Goal: Task Accomplishment & Management: Manage account settings

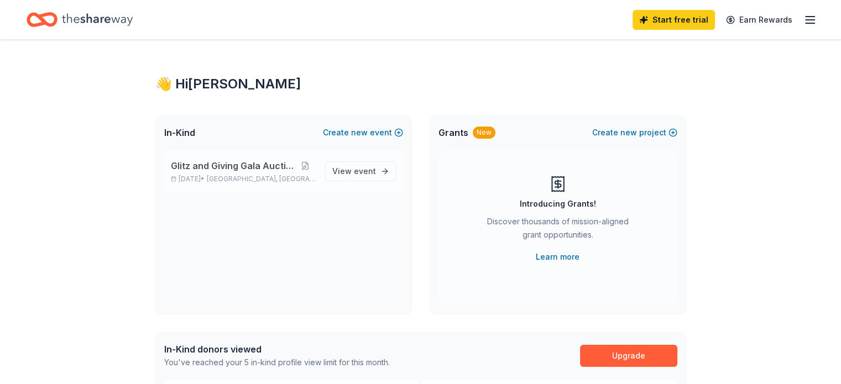
click at [217, 169] on span "Glitz and Giving Gala Auction" at bounding box center [233, 165] width 124 height 13
click at [341, 175] on span "View event" at bounding box center [354, 171] width 44 height 13
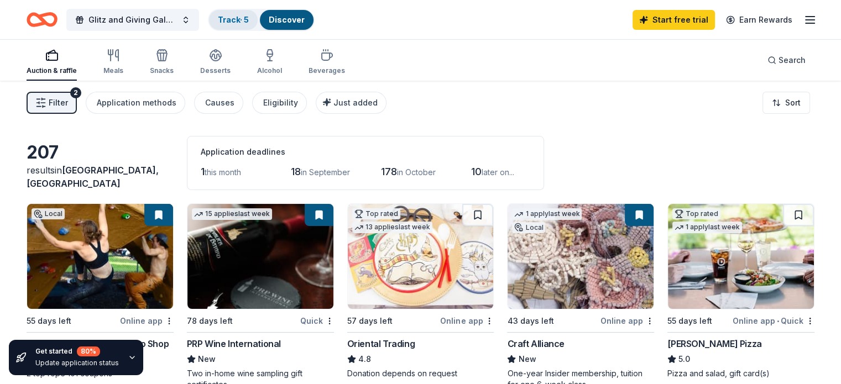
click at [249, 19] on link "Track · 5" at bounding box center [233, 19] width 31 height 9
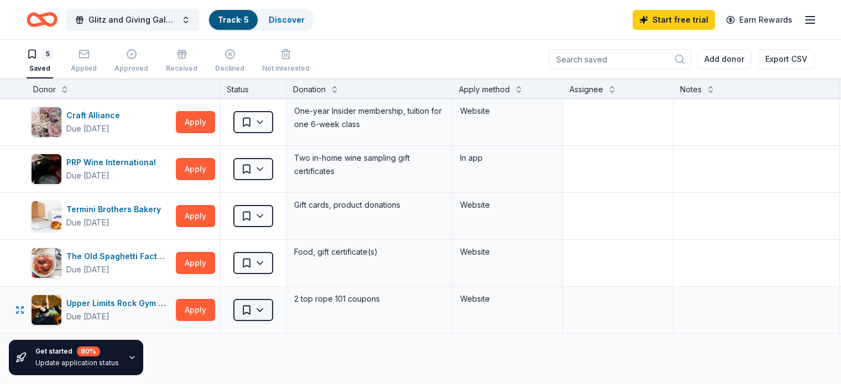
click at [278, 311] on html "Glitz and Giving Gala Auction Track · 5 Discover Start free trial Earn Rewards …" at bounding box center [420, 192] width 841 height 384
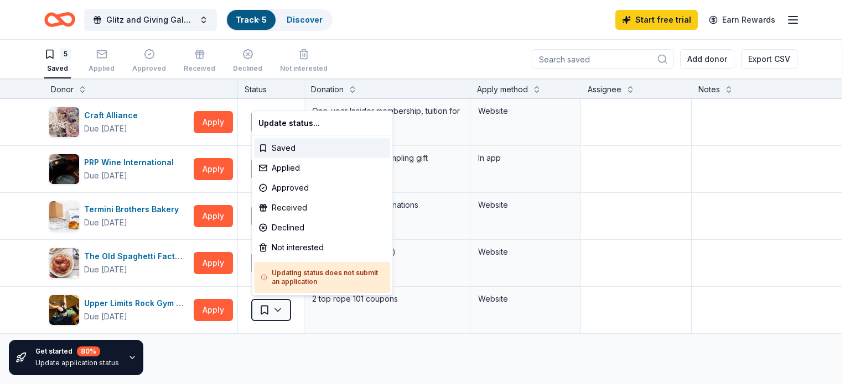
click at [345, 364] on html "Glitz and Giving Gala Auction Track · 5 Discover Start free trial Earn Rewards …" at bounding box center [425, 192] width 850 height 384
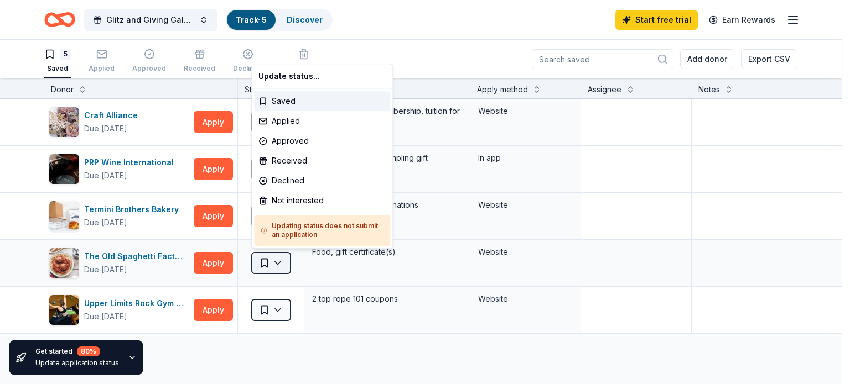
click at [280, 261] on html "Glitz and Giving Gala Auction Track · 5 Discover Start free trial Earn Rewards …" at bounding box center [425, 192] width 850 height 384
click at [290, 201] on div "Not interested" at bounding box center [322, 201] width 136 height 20
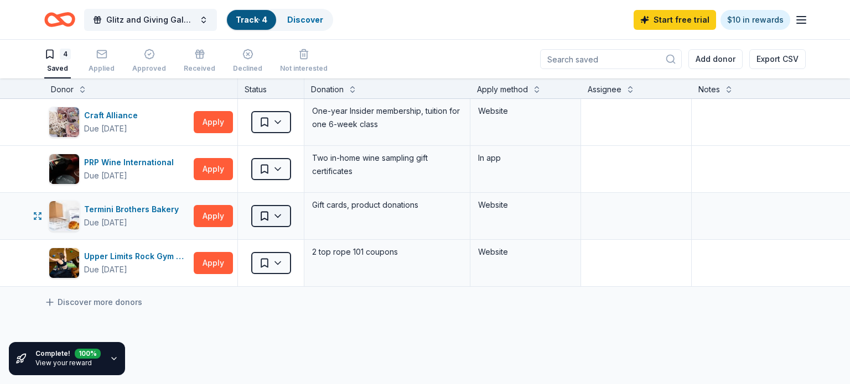
click at [275, 216] on html "Glitz and Giving Gala Auction Track · 4 Discover Start free trial $10 in reward…" at bounding box center [425, 192] width 850 height 384
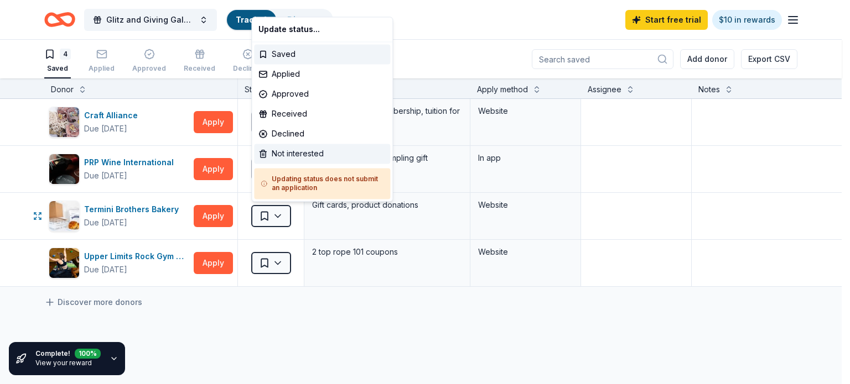
click at [295, 148] on div "Not interested" at bounding box center [322, 154] width 136 height 20
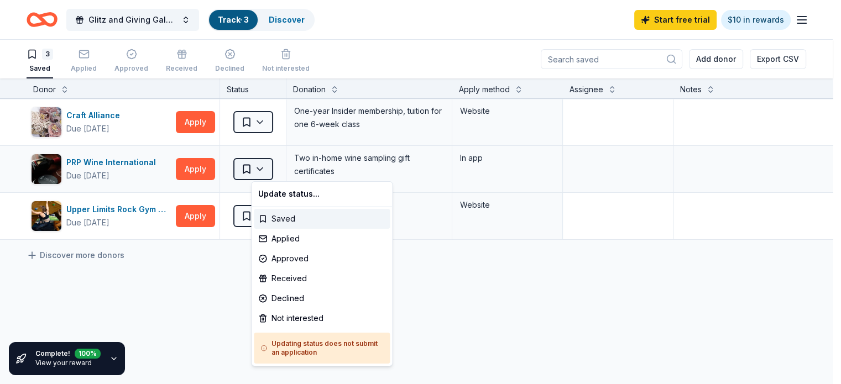
click at [272, 169] on html "Glitz and Giving Gala Auction Track · 3 Discover Start free trial $10 in reward…" at bounding box center [420, 192] width 841 height 384
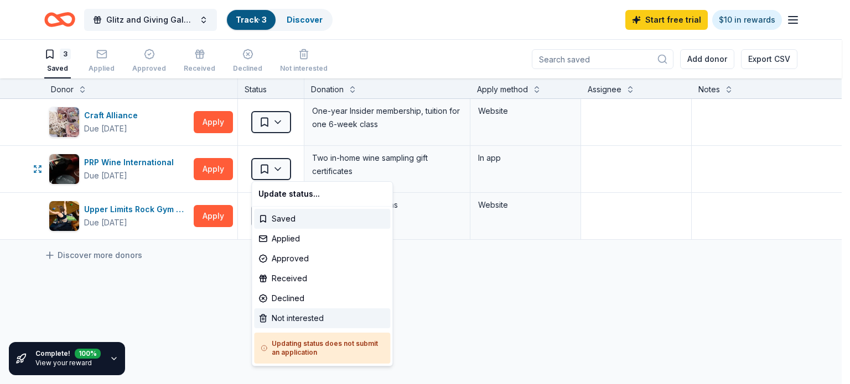
click at [296, 322] on div "Not interested" at bounding box center [322, 319] width 136 height 20
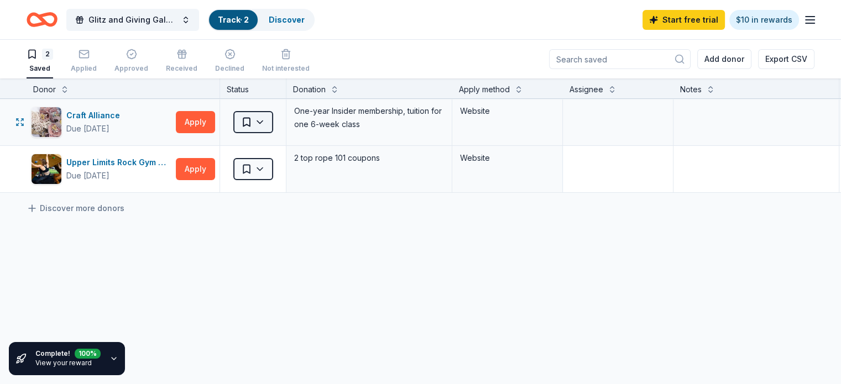
click at [275, 120] on html "Glitz and Giving Gala Auction Track · 2 Discover Start free trial $10 in reward…" at bounding box center [420, 192] width 841 height 384
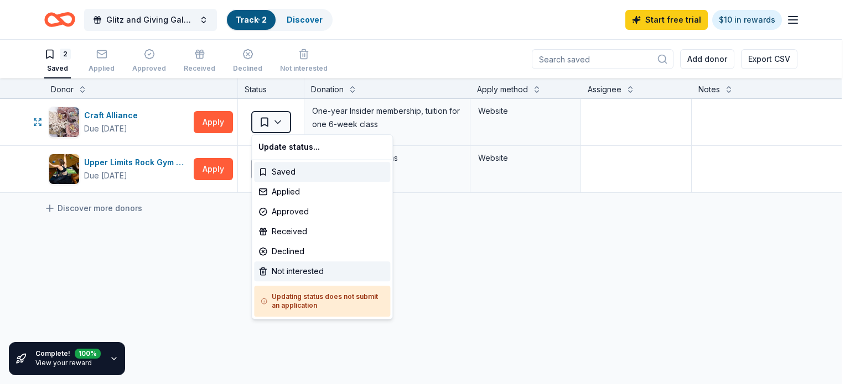
click at [315, 269] on div "Not interested" at bounding box center [322, 272] width 136 height 20
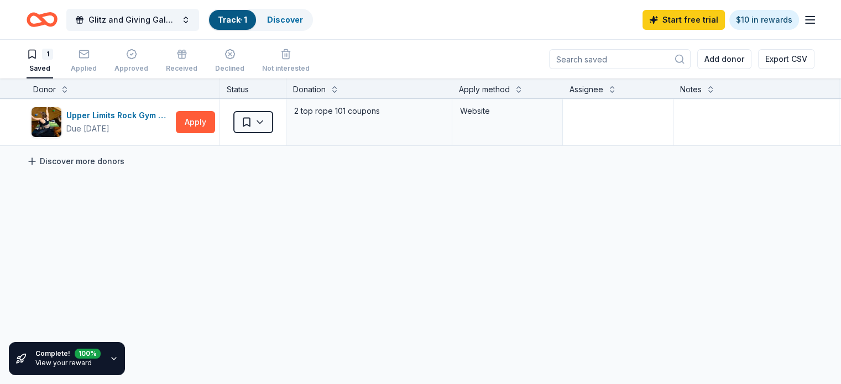
click at [35, 162] on icon at bounding box center [32, 162] width 7 height 0
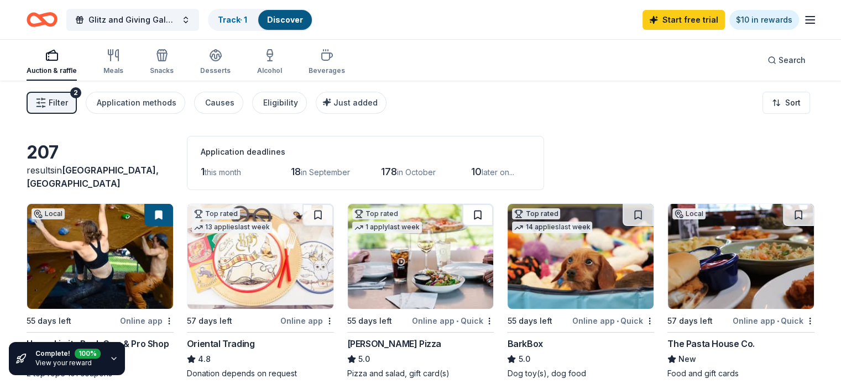
click at [480, 213] on button at bounding box center [477, 215] width 31 height 22
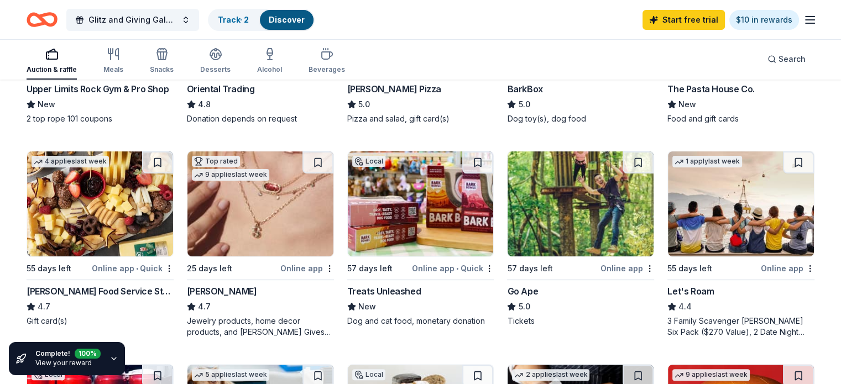
scroll to position [261, 0]
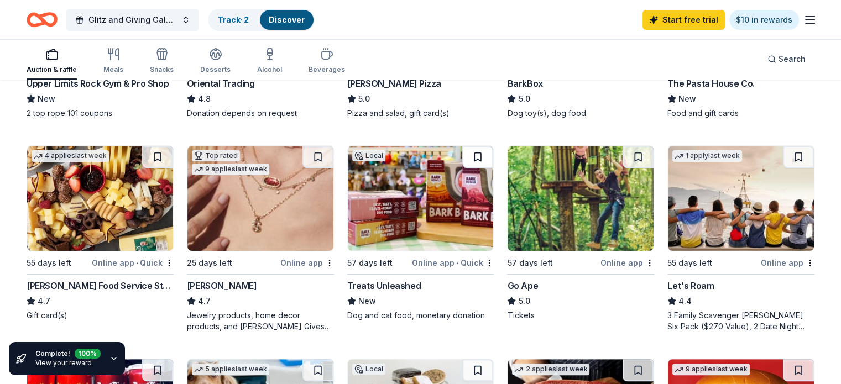
click at [481, 157] on button at bounding box center [477, 157] width 31 height 22
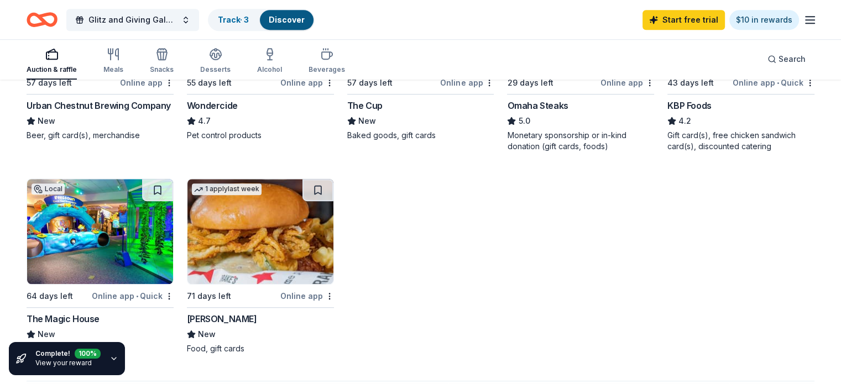
scroll to position [656, 0]
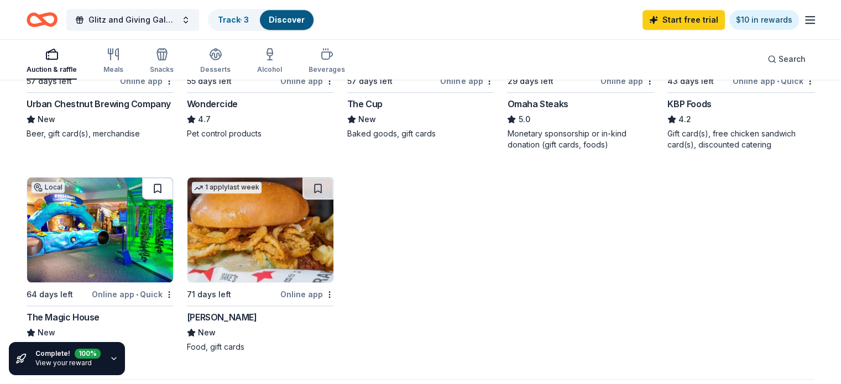
click at [161, 185] on button at bounding box center [157, 189] width 31 height 22
